Goal: Navigation & Orientation: Understand site structure

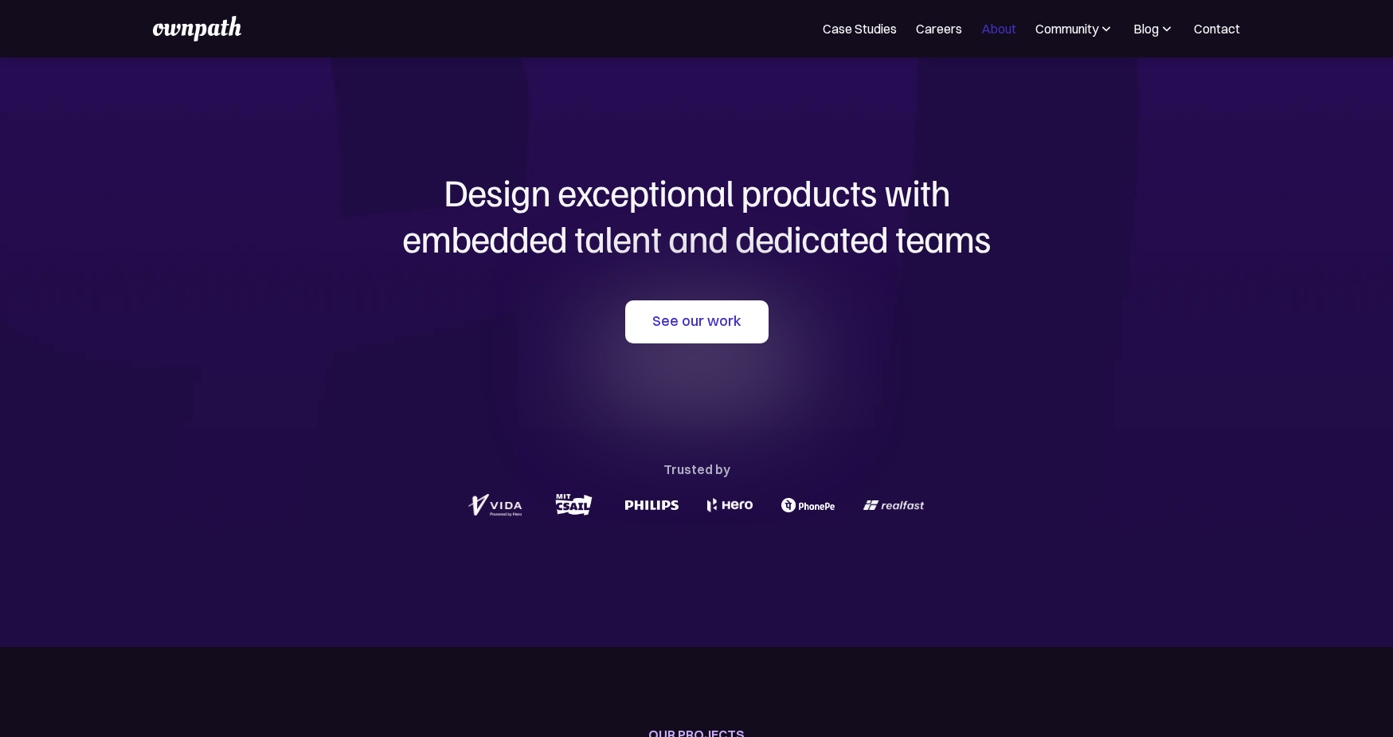
click at [997, 24] on link "About" at bounding box center [998, 28] width 35 height 19
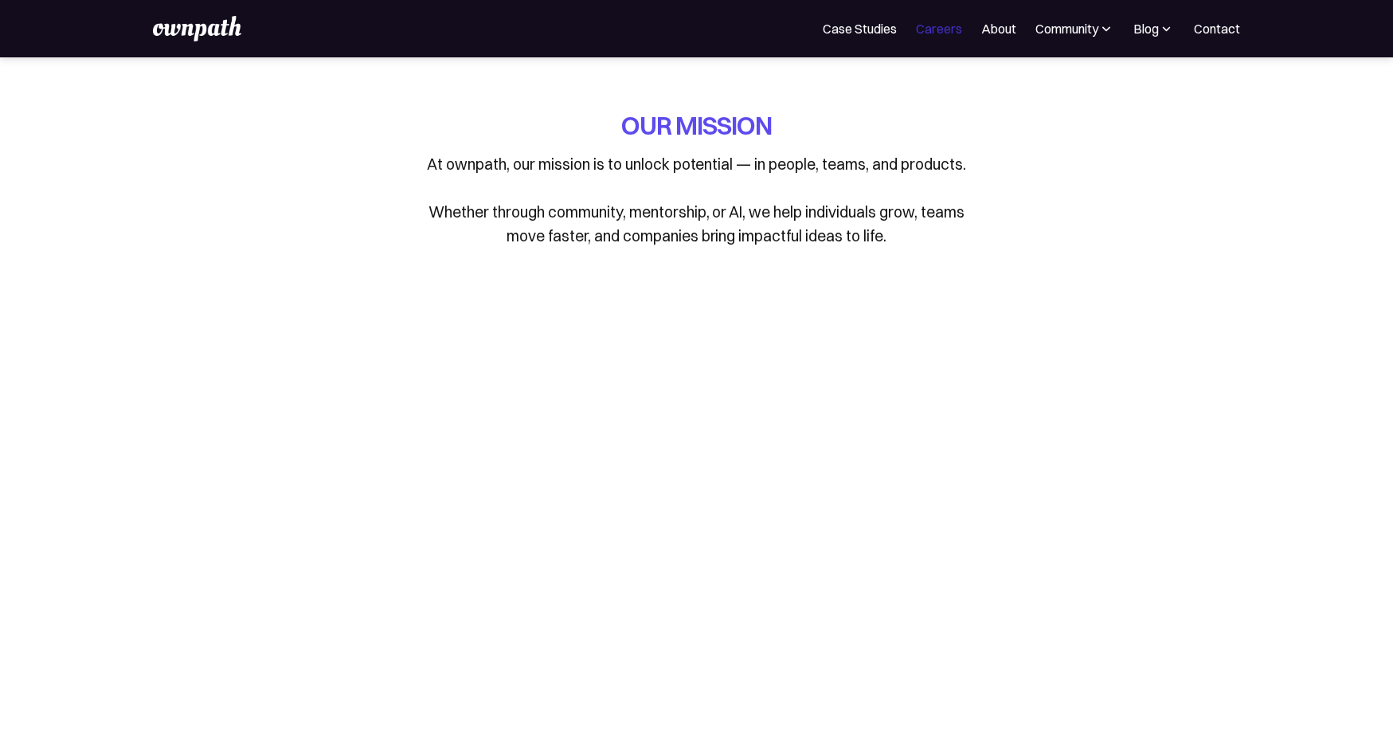
click at [933, 31] on link "Careers" at bounding box center [939, 28] width 46 height 19
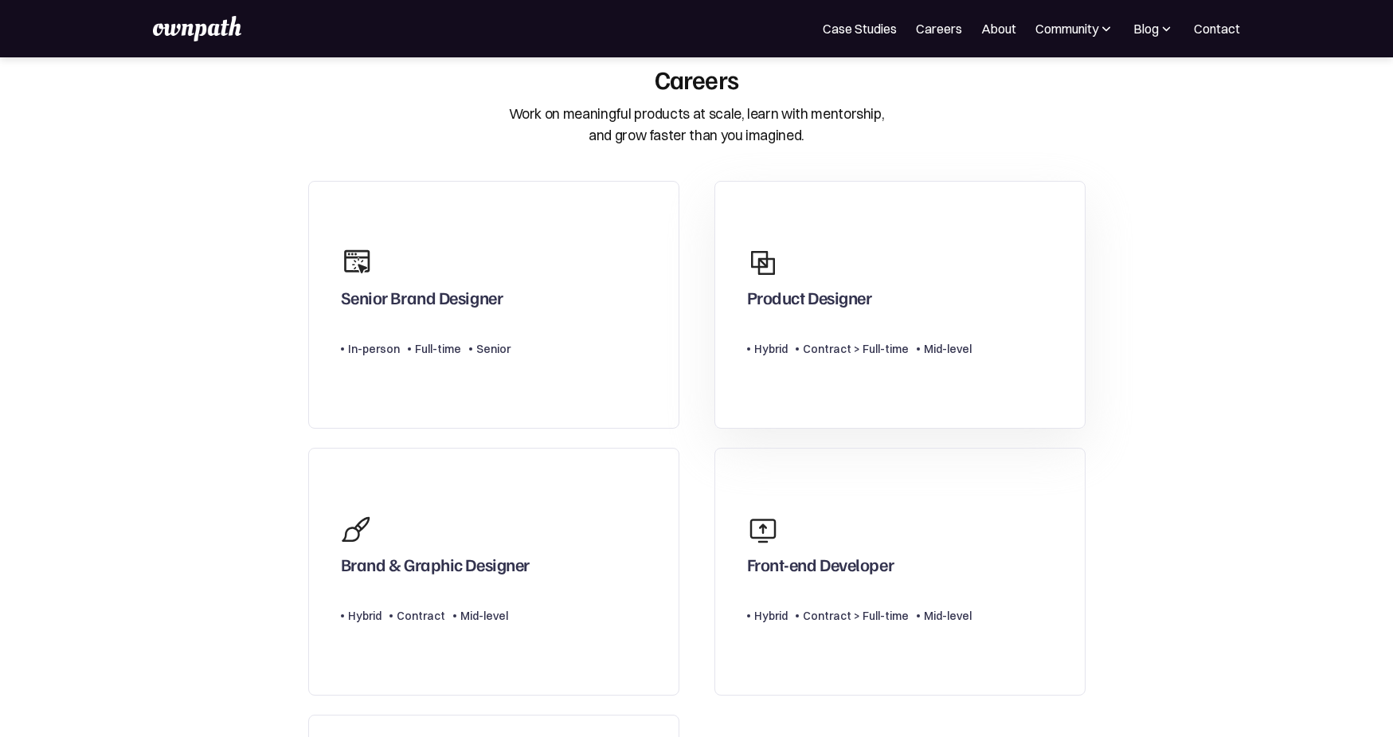
scroll to position [34, 0]
click at [995, 26] on link "About" at bounding box center [998, 28] width 35 height 19
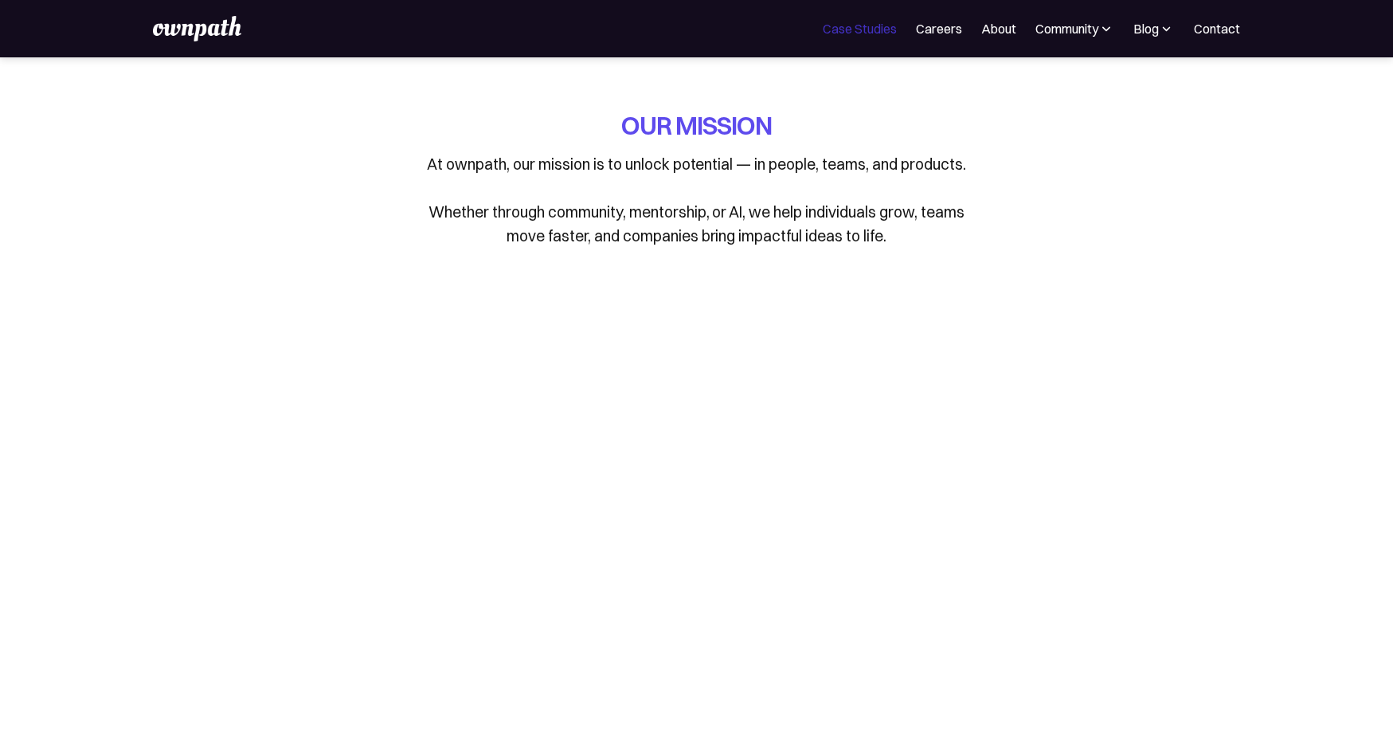
click at [871, 25] on link "Case Studies" at bounding box center [860, 28] width 74 height 19
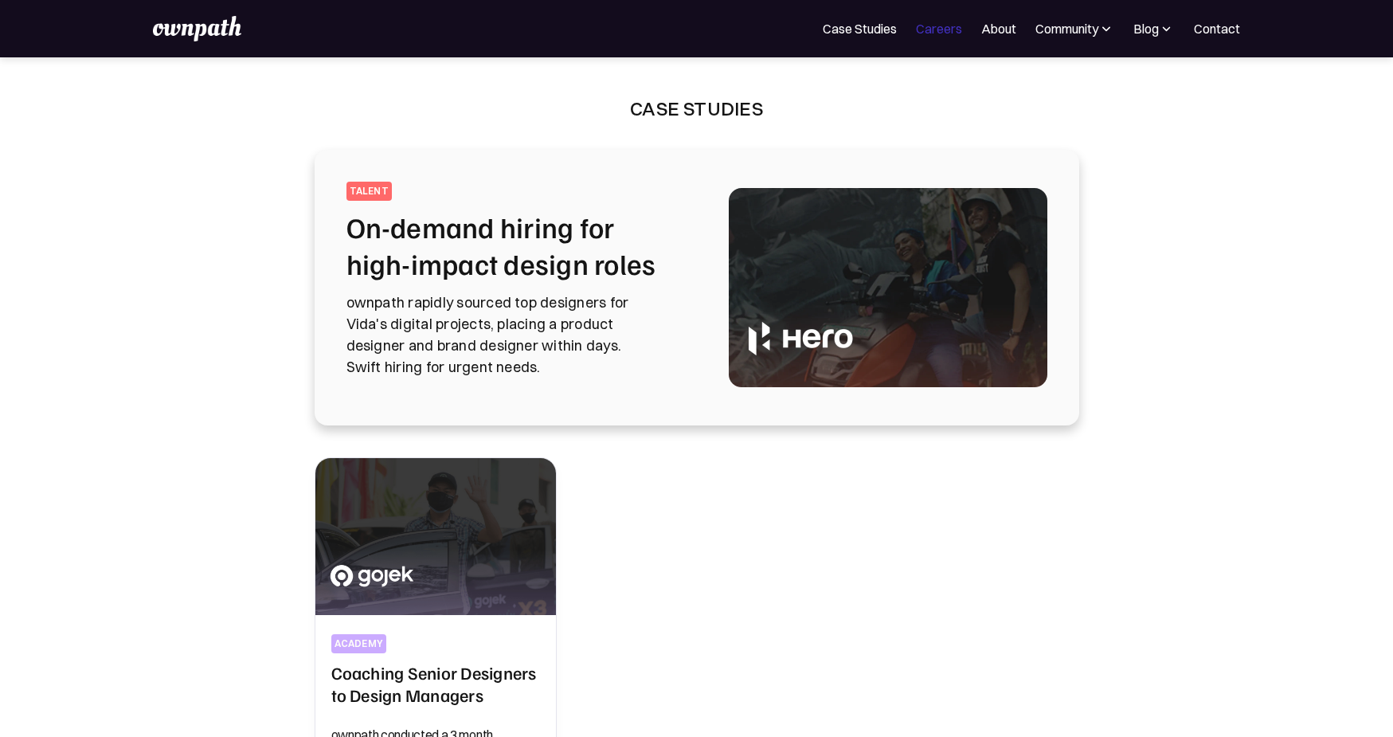
click at [933, 32] on link "Careers" at bounding box center [939, 28] width 46 height 19
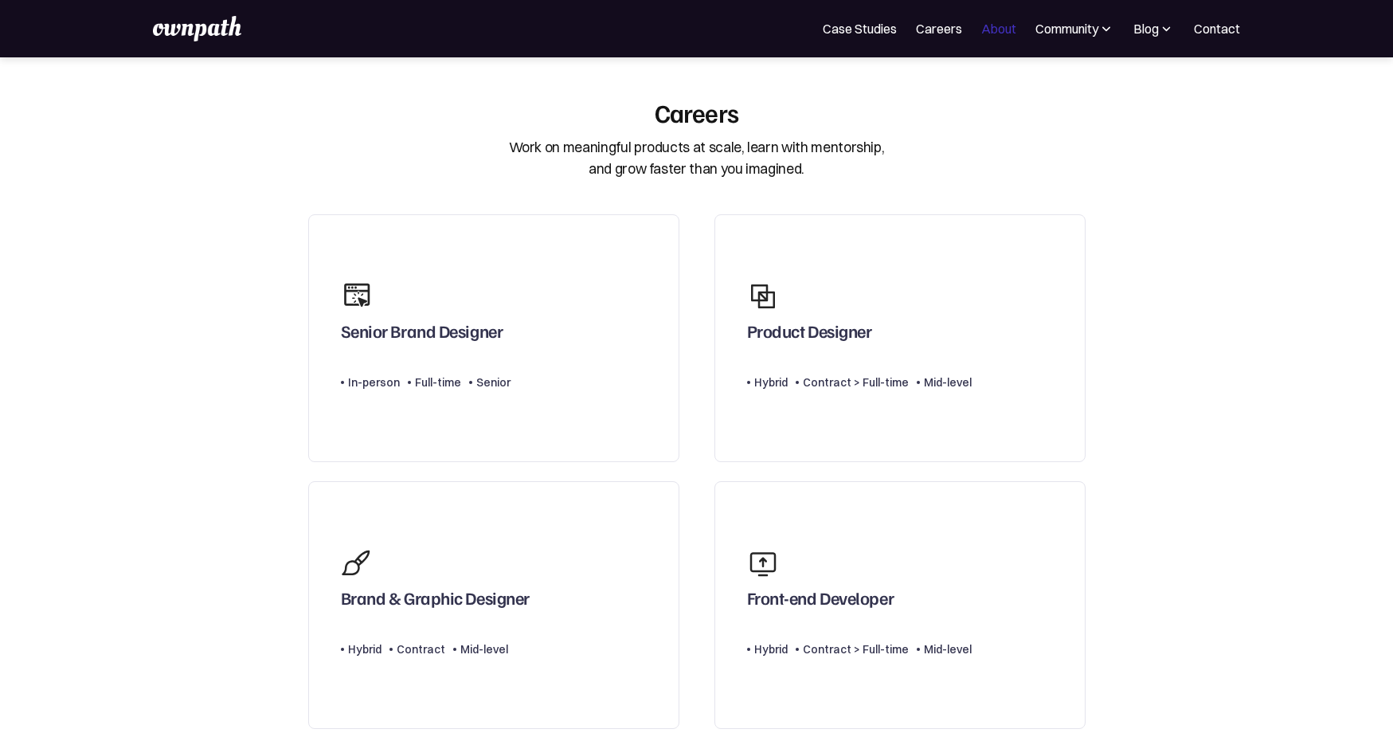
click at [993, 34] on link "About" at bounding box center [998, 28] width 35 height 19
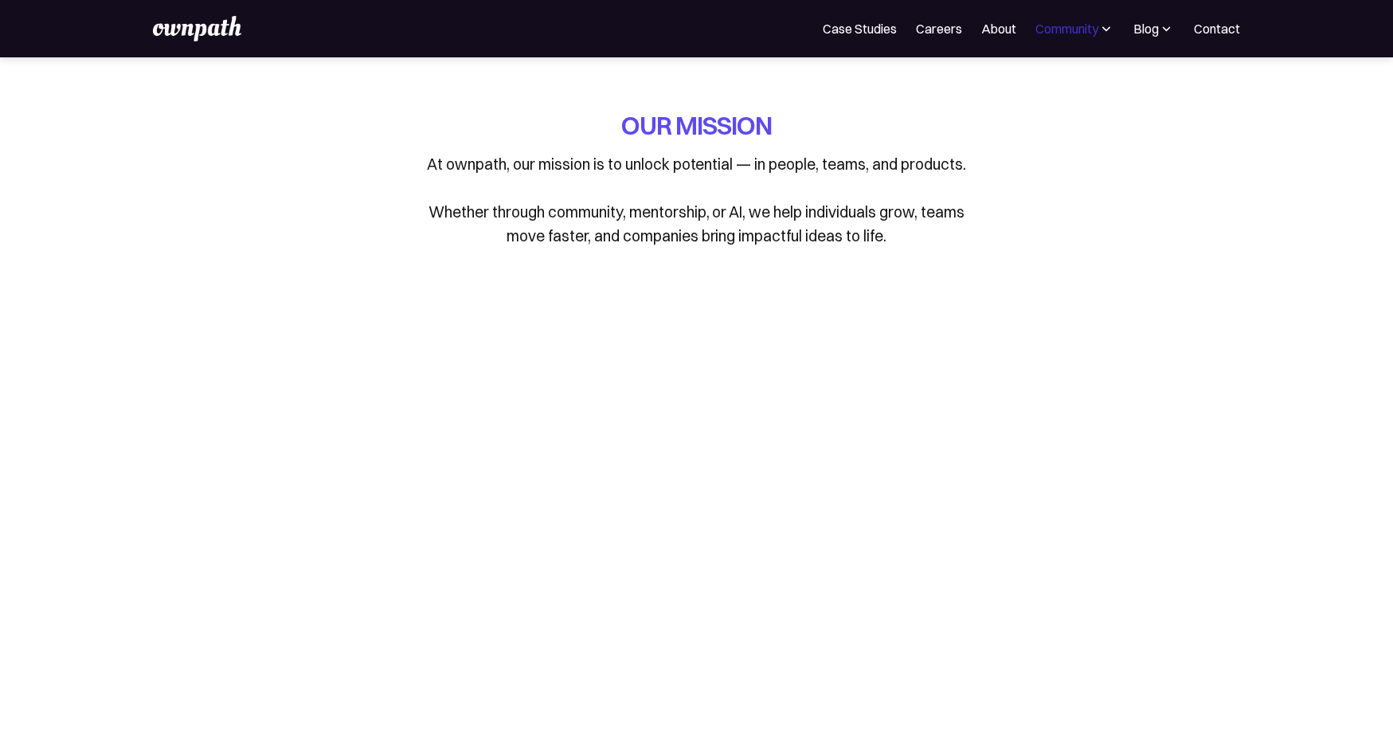
click at [1065, 33] on div "Community" at bounding box center [1067, 28] width 63 height 19
click at [1036, 84] on div "Events" at bounding box center [1039, 86] width 60 height 19
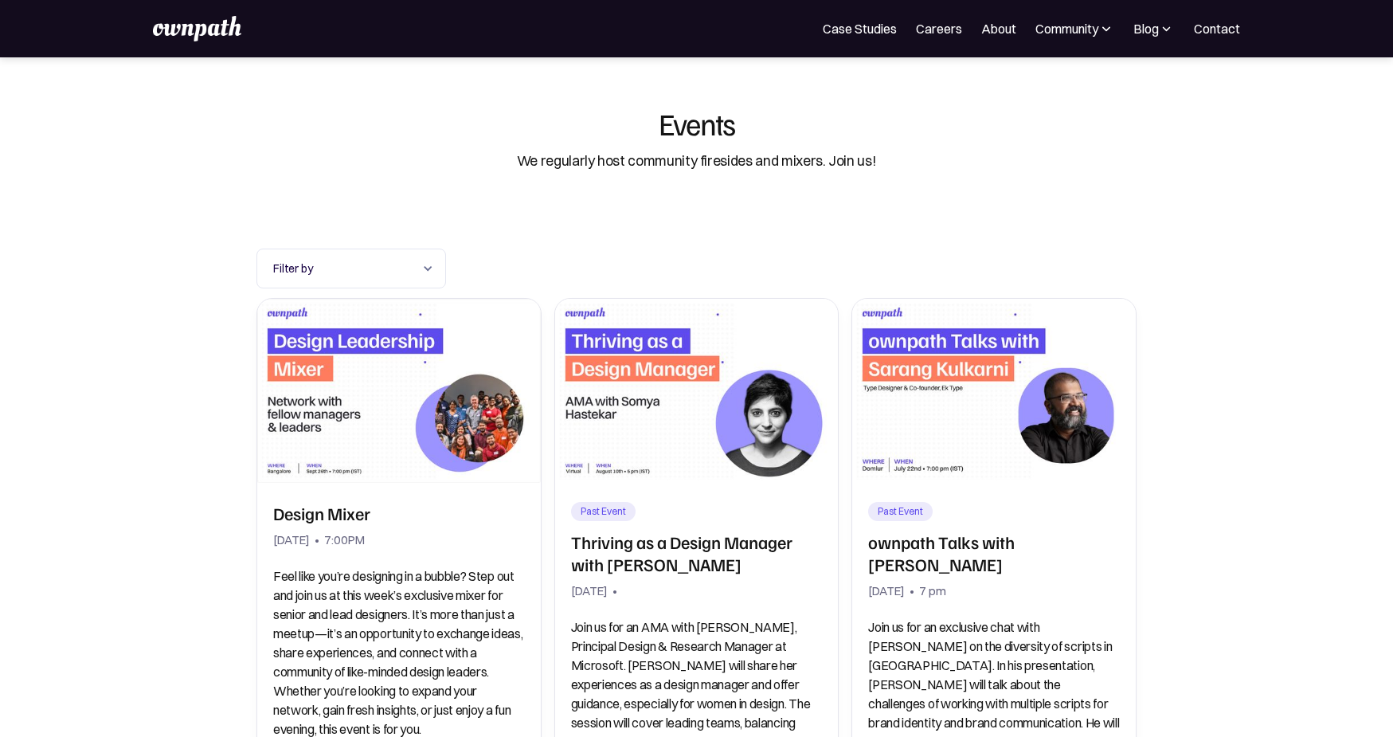
click at [1169, 41] on div "For Companies Case Studies Careers About Community Events Resources Design Resi…" at bounding box center [696, 28] width 1087 height 25
click at [1160, 39] on div "For Companies Case Studies Careers About Community Events Resources Design Resi…" at bounding box center [696, 28] width 1087 height 25
click at [1155, 37] on div "Blog" at bounding box center [1146, 28] width 25 height 19
click at [1077, 89] on div "All" at bounding box center [1118, 86] width 101 height 19
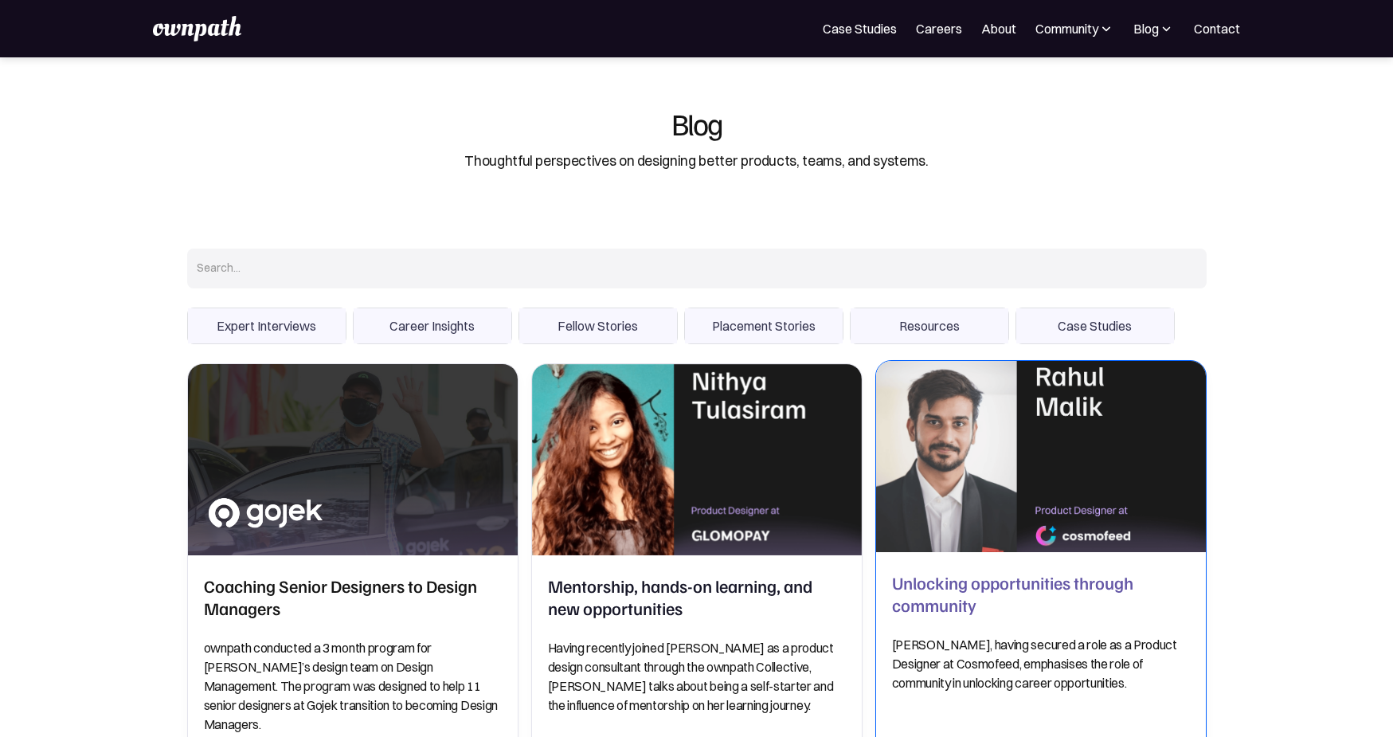
scroll to position [6, 0]
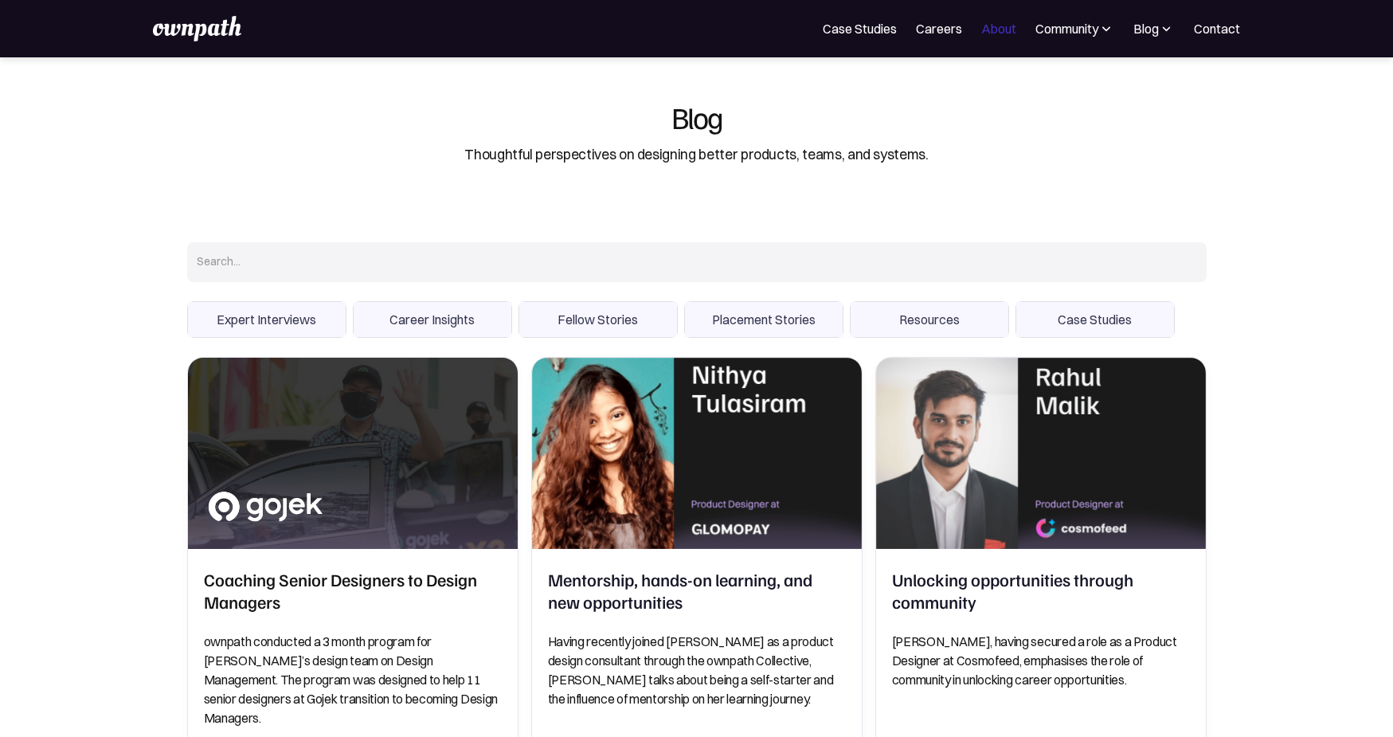
click at [993, 24] on link "About" at bounding box center [998, 28] width 35 height 19
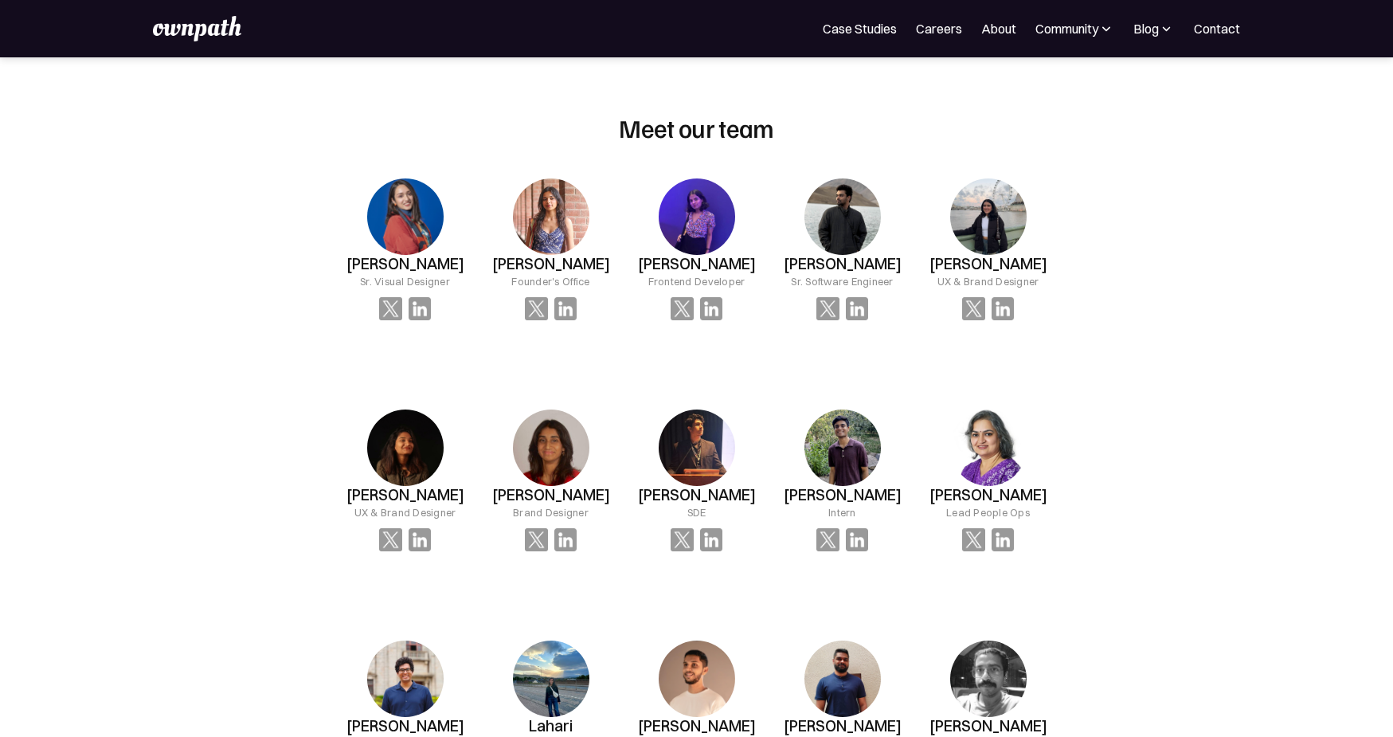
scroll to position [1034, 0]
